Goal: Task Accomplishment & Management: Use online tool/utility

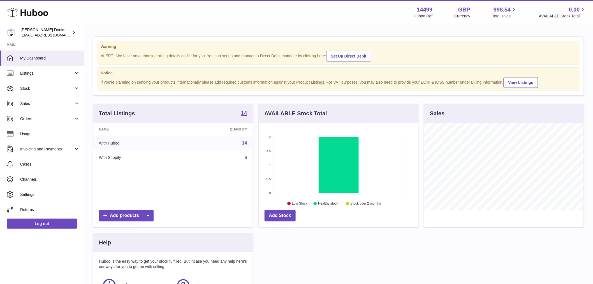
scroll to position [87, 159]
click at [52, 102] on span "Sales" at bounding box center [47, 103] width 54 height 5
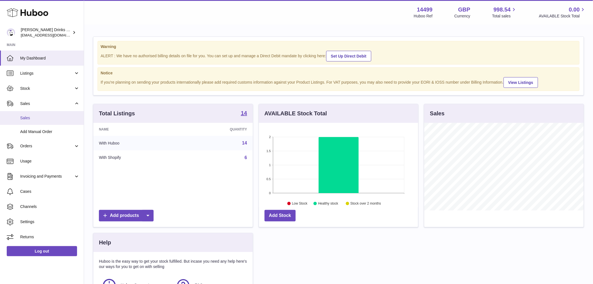
click at [49, 112] on link "Sales" at bounding box center [42, 118] width 84 height 14
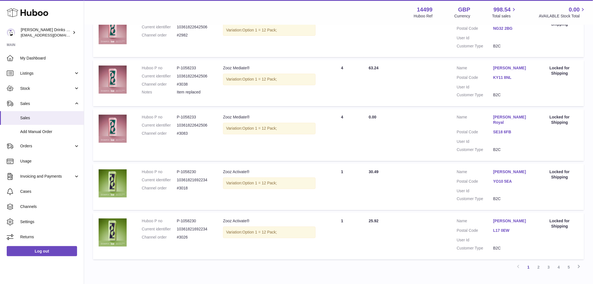
scroll to position [376, 0]
click at [573, 262] on link "5" at bounding box center [569, 267] width 10 height 10
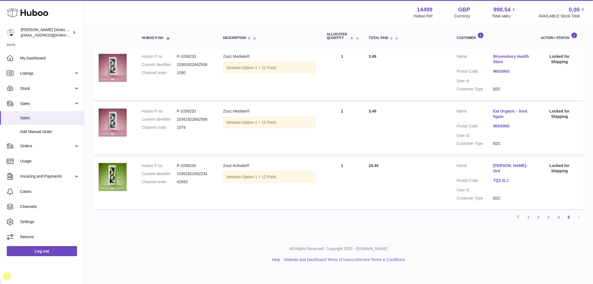
scroll to position [25, 0]
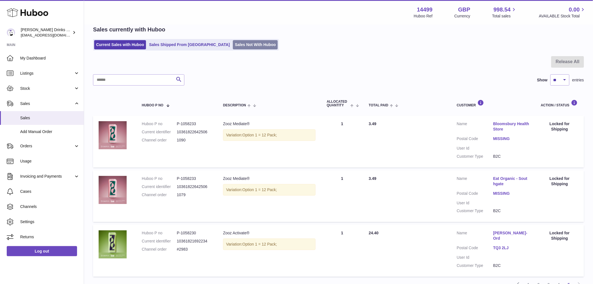
click at [248, 48] on link "Sales Not With Huboo" at bounding box center [255, 44] width 45 height 9
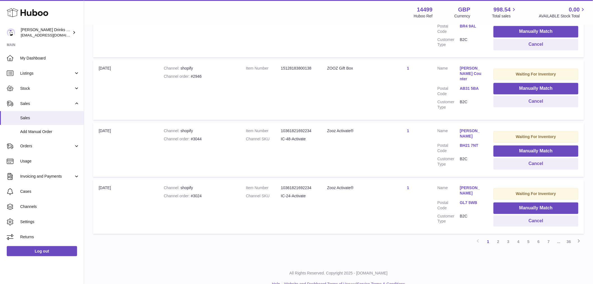
scroll to position [489, 0]
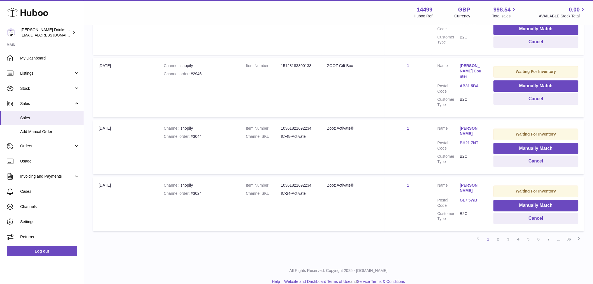
click at [497, 234] on link "2" at bounding box center [498, 239] width 10 height 10
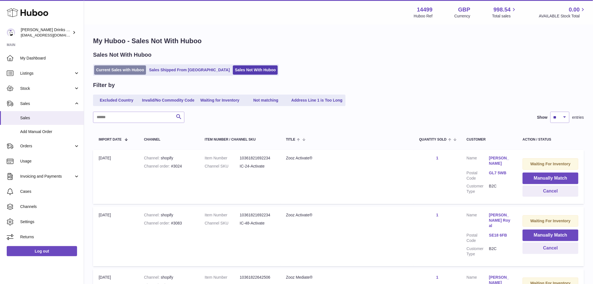
click at [126, 73] on link "Current Sales with Huboo" at bounding box center [120, 69] width 52 height 9
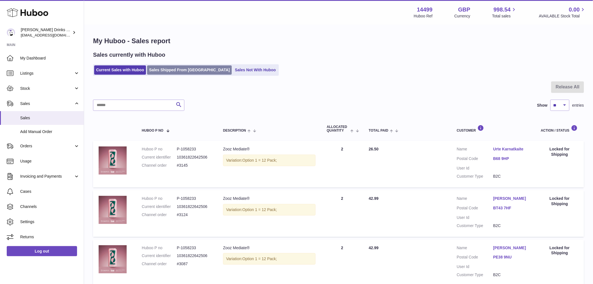
click at [191, 71] on link "Sales Shipped From Huboo" at bounding box center [189, 69] width 85 height 9
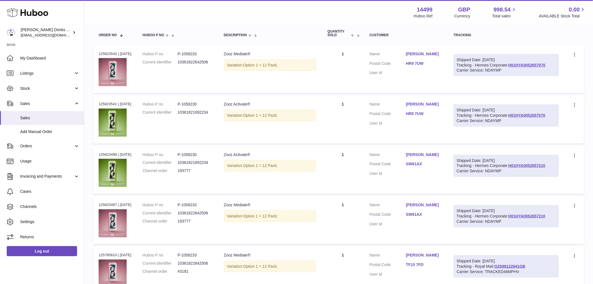
scroll to position [93, 0]
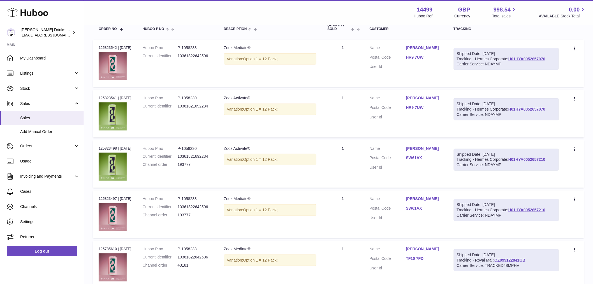
click at [509, 161] on link "H01HYA0052657210" at bounding box center [527, 159] width 37 height 4
click at [41, 75] on span "Listings" at bounding box center [47, 73] width 54 height 5
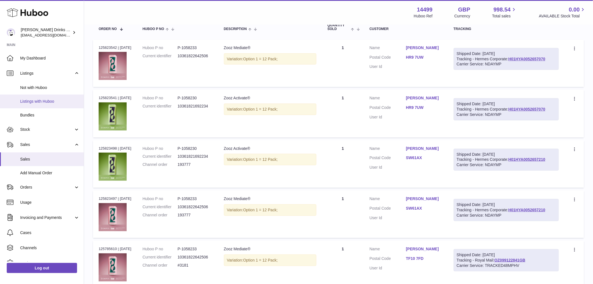
click at [38, 99] on span "Listings with Huboo" at bounding box center [49, 101] width 59 height 5
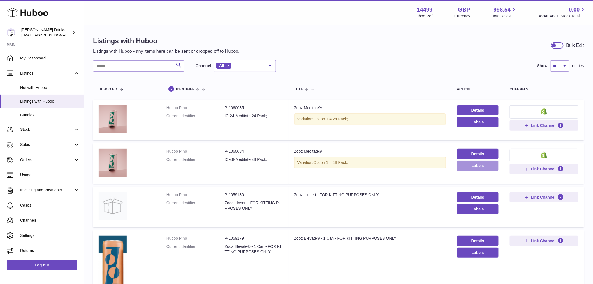
click at [470, 168] on button "Labels" at bounding box center [478, 165] width 42 height 10
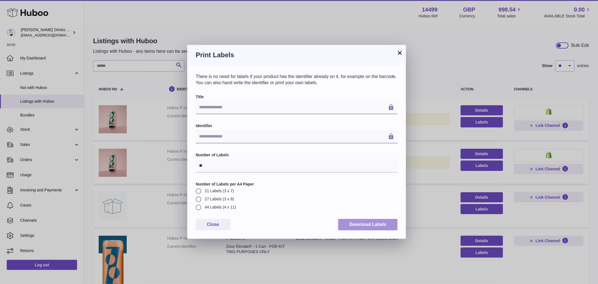
click at [348, 223] on button "Download Labels" at bounding box center [367, 224] width 59 height 11
